Goal: Task Accomplishment & Management: Use online tool/utility

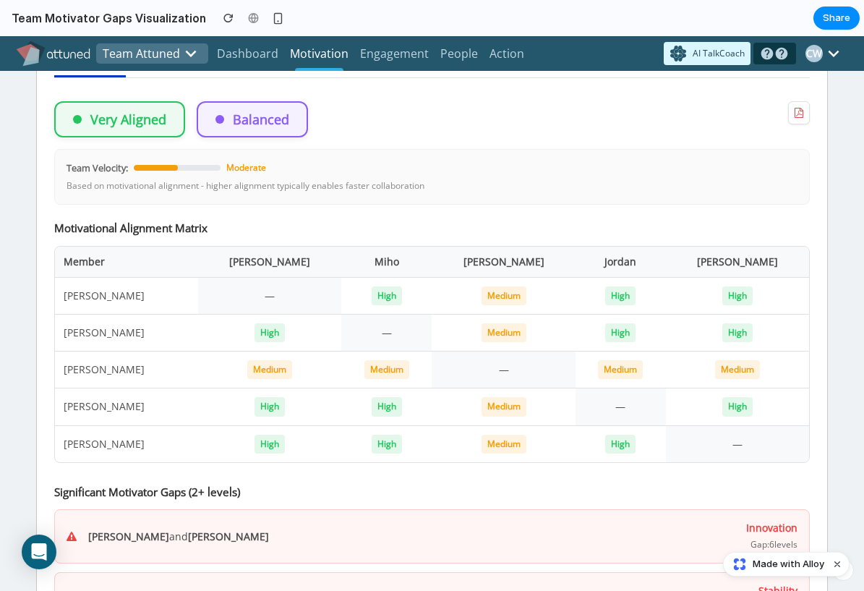
scroll to position [2113, 0]
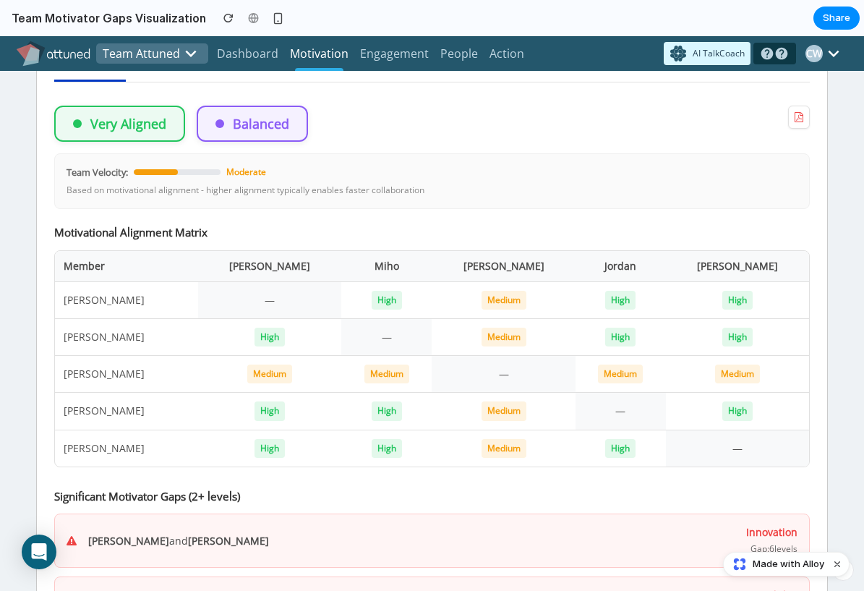
click at [200, 81] on button "Compose" at bounding box center [183, 64] width 81 height 33
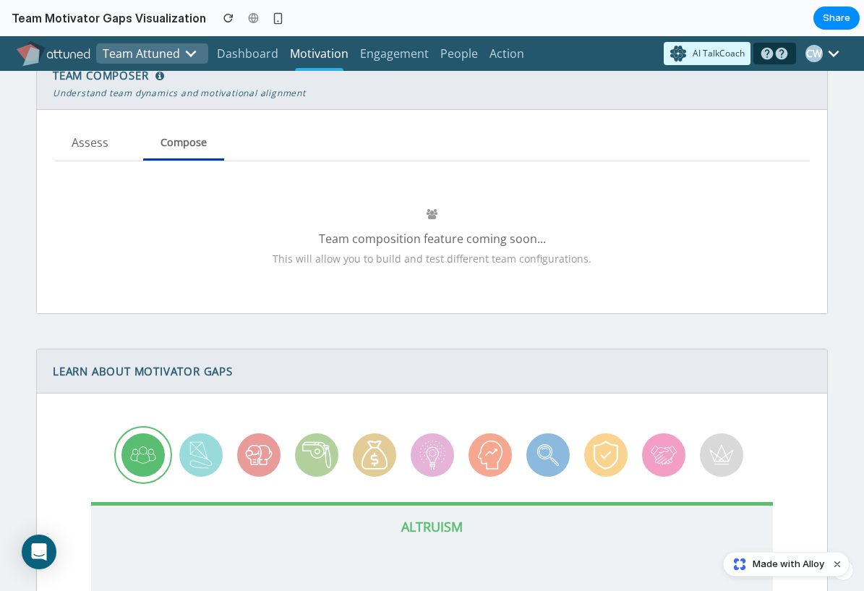
scroll to position [2043, 0]
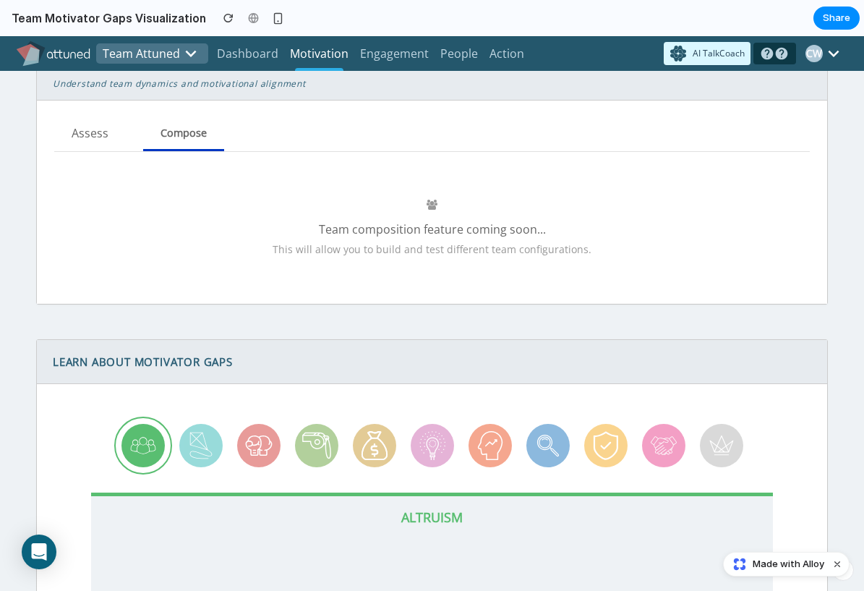
click at [162, 72] on icon at bounding box center [159, 66] width 9 height 10
click at [122, 150] on button "Assess" at bounding box center [90, 134] width 72 height 33
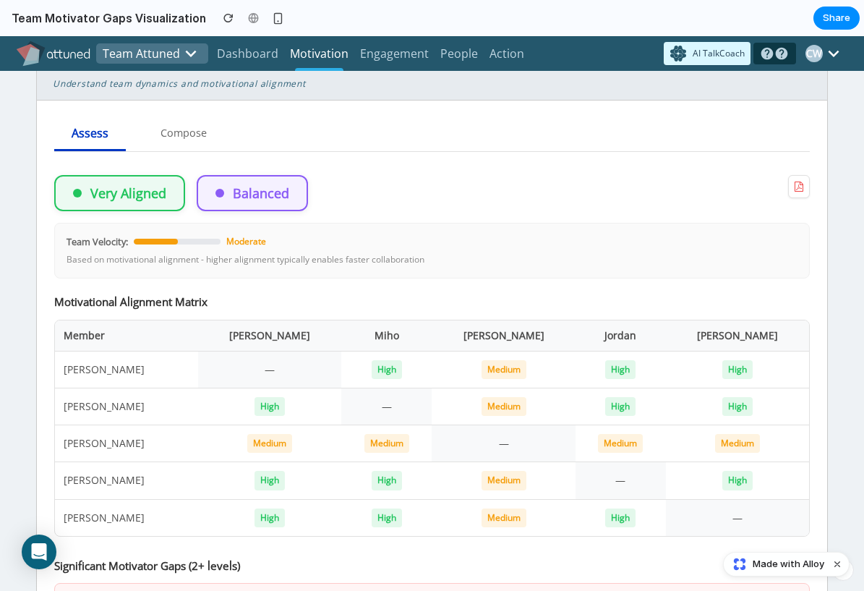
click at [159, 72] on icon at bounding box center [159, 66] width 9 height 10
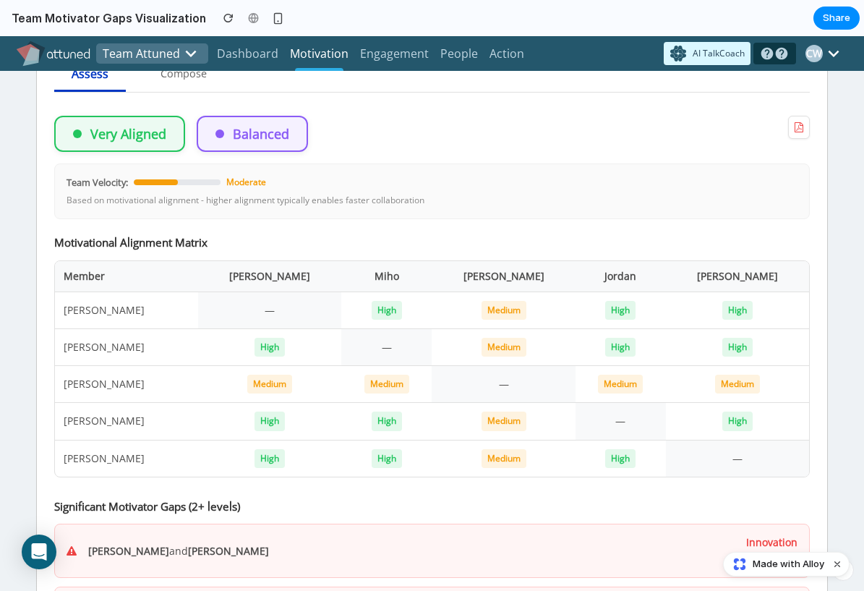
scroll to position [2105, 0]
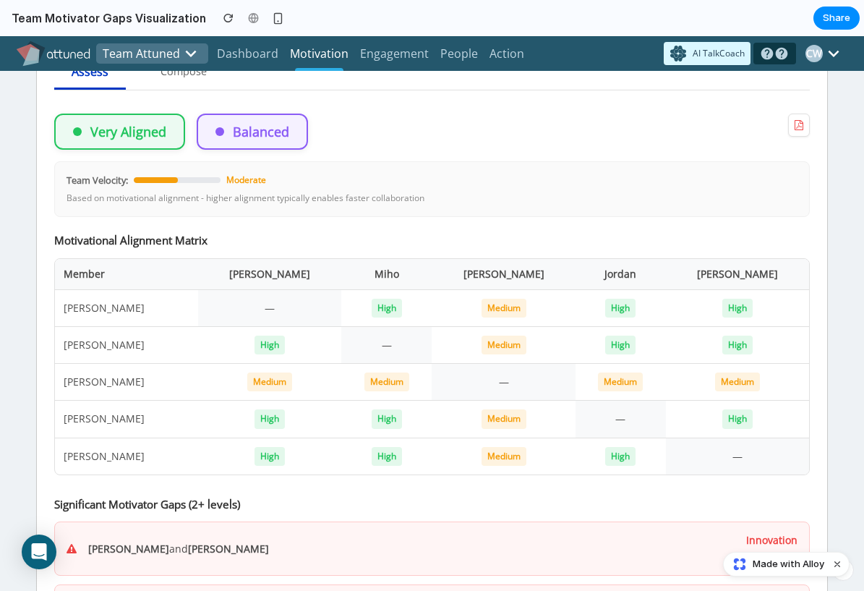
click at [161, 150] on div "Very Aligned" at bounding box center [119, 132] width 131 height 36
click at [292, 150] on div "Balanced" at bounding box center [252, 132] width 111 height 36
click at [301, 150] on div "Balanced" at bounding box center [252, 132] width 111 height 36
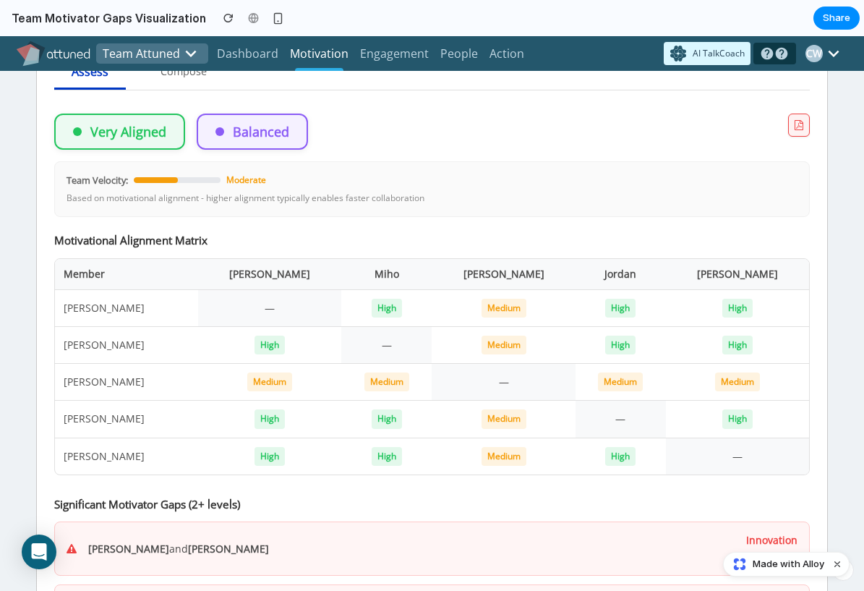
click at [788, 137] on button at bounding box center [799, 125] width 22 height 23
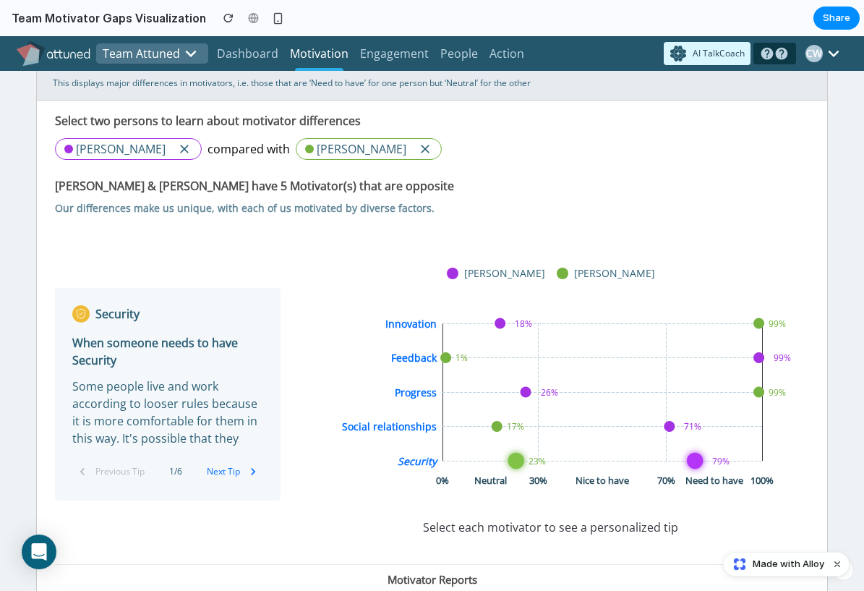
scroll to position [0, 0]
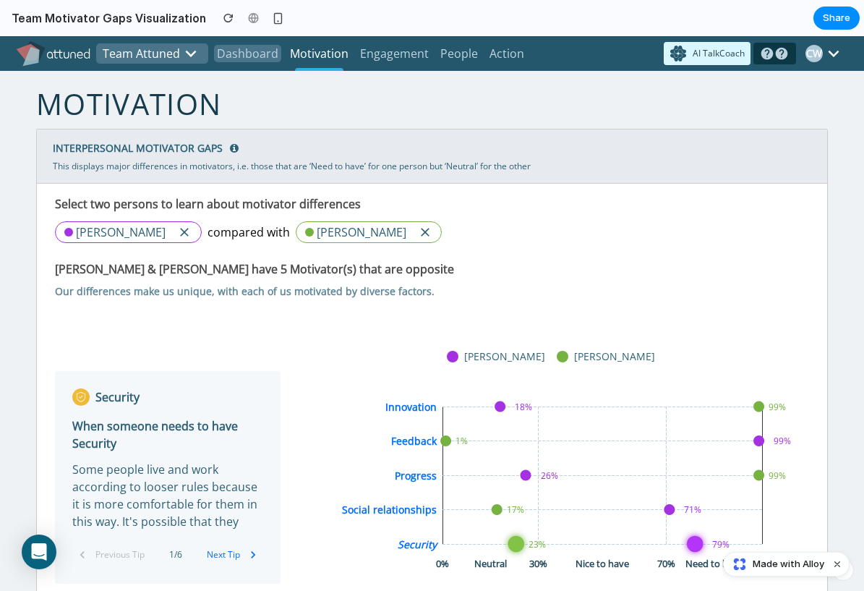
click at [273, 56] on p "Dashboard" at bounding box center [247, 53] width 67 height 17
click at [432, 71] on link "Engagement" at bounding box center [394, 53] width 74 height 35
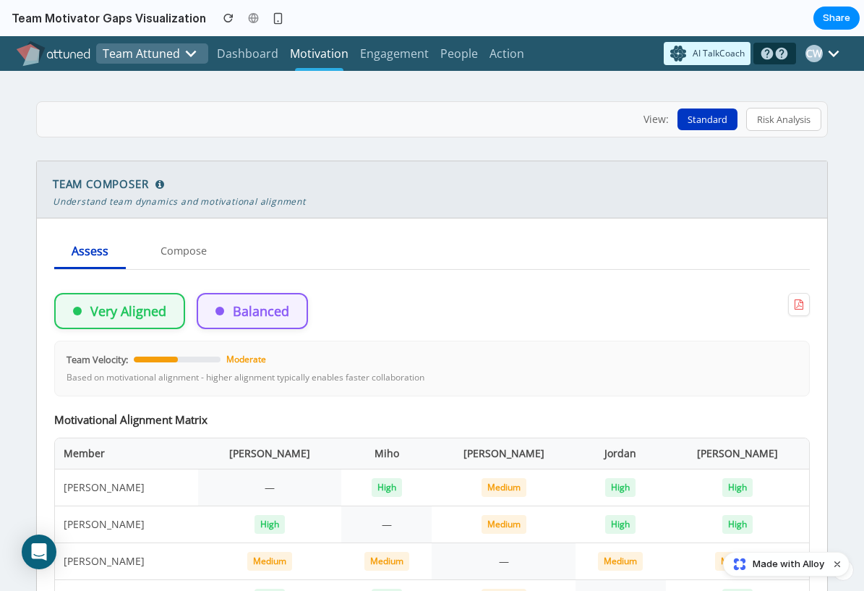
scroll to position [1924, 0]
